Goal: Task Accomplishment & Management: Use online tool/utility

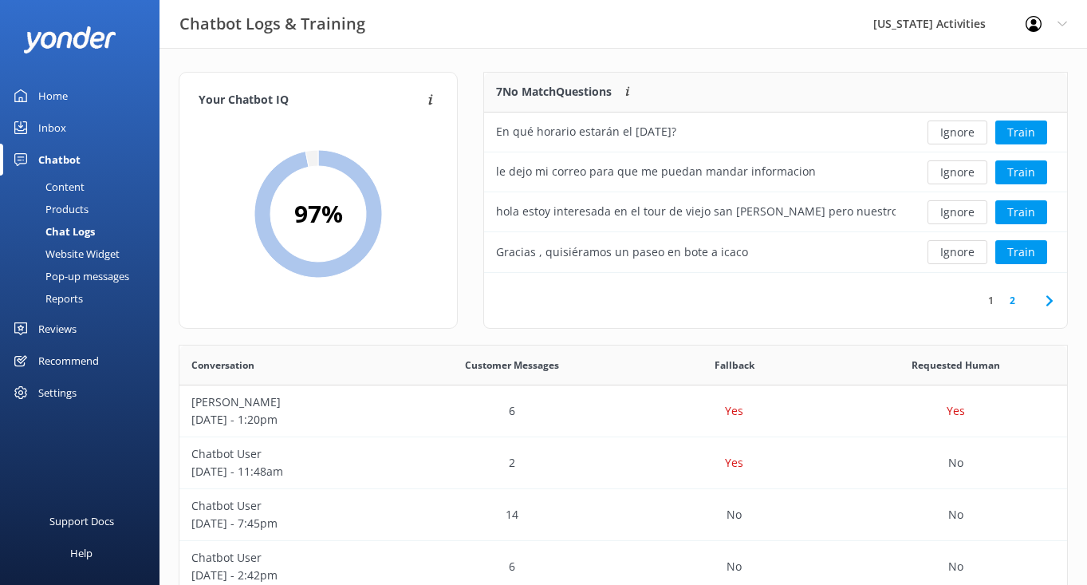
scroll to position [559, 888]
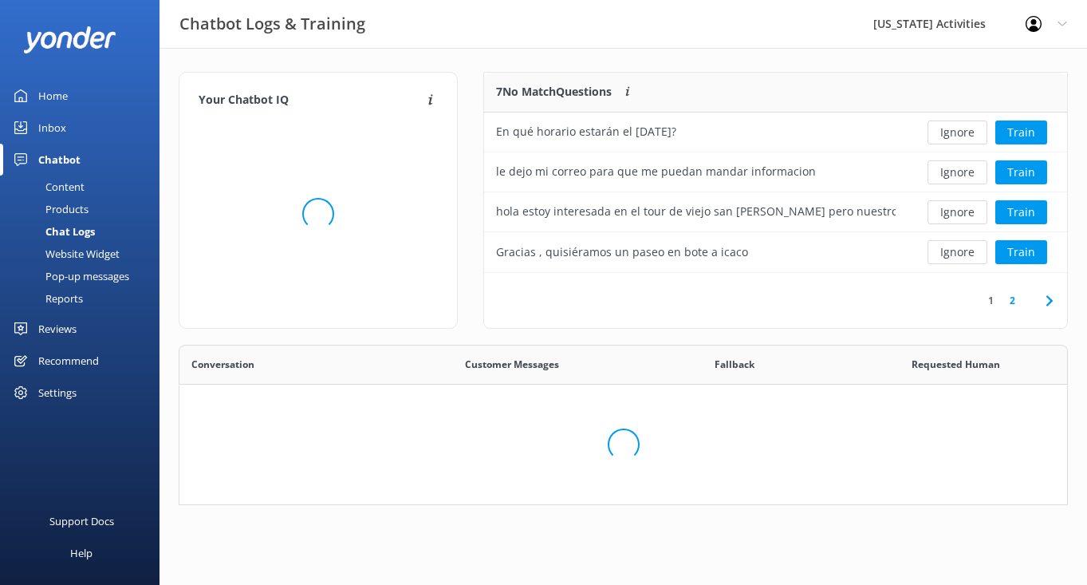
scroll to position [559, 888]
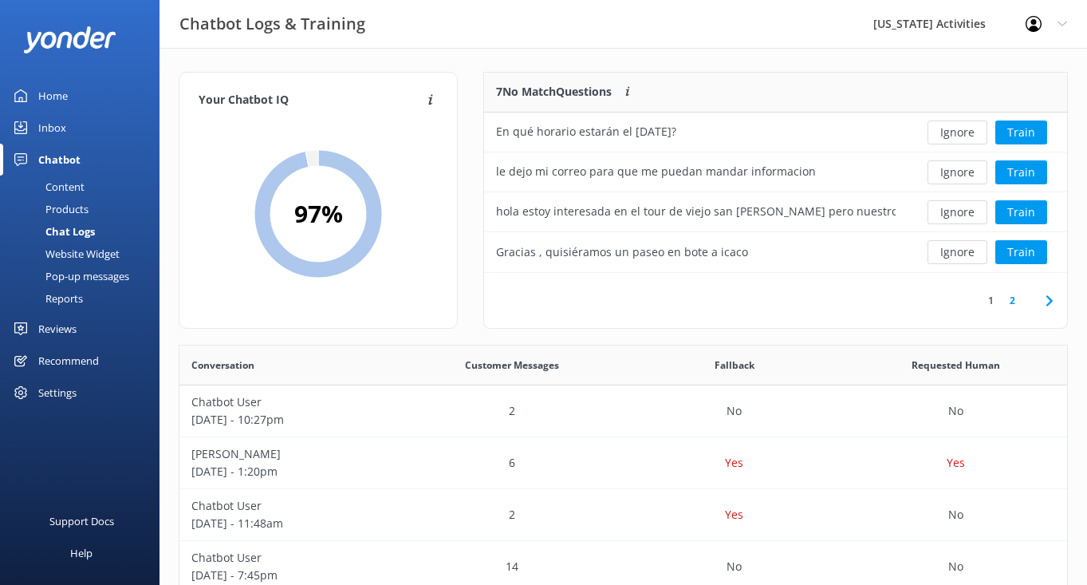
click at [991, 299] on link "1" at bounding box center [991, 300] width 22 height 15
click at [1005, 300] on link "2" at bounding box center [1013, 300] width 22 height 15
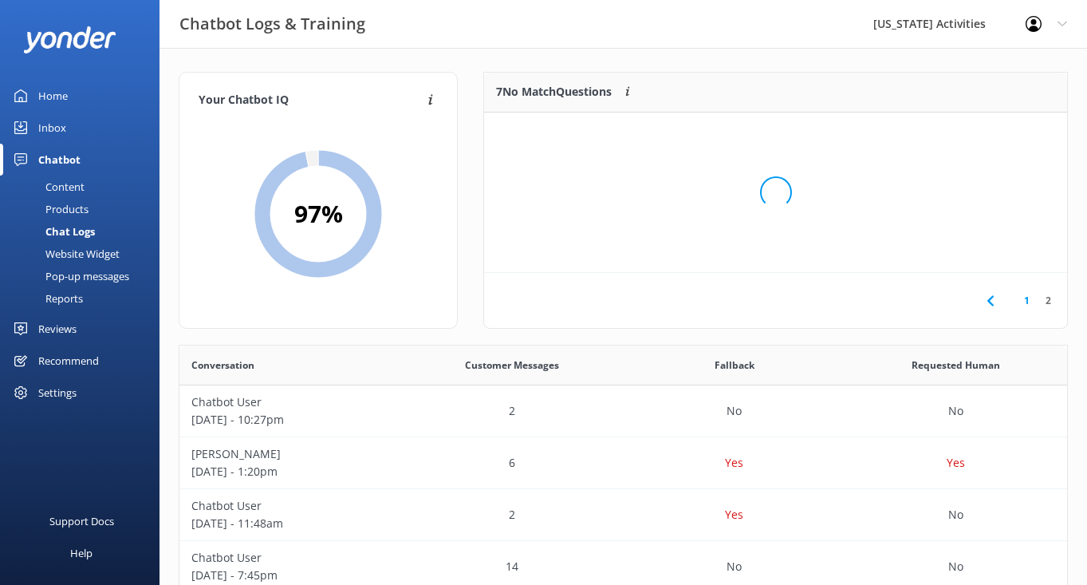
scroll to position [160, 583]
